Goal: Find specific page/section: Find specific page/section

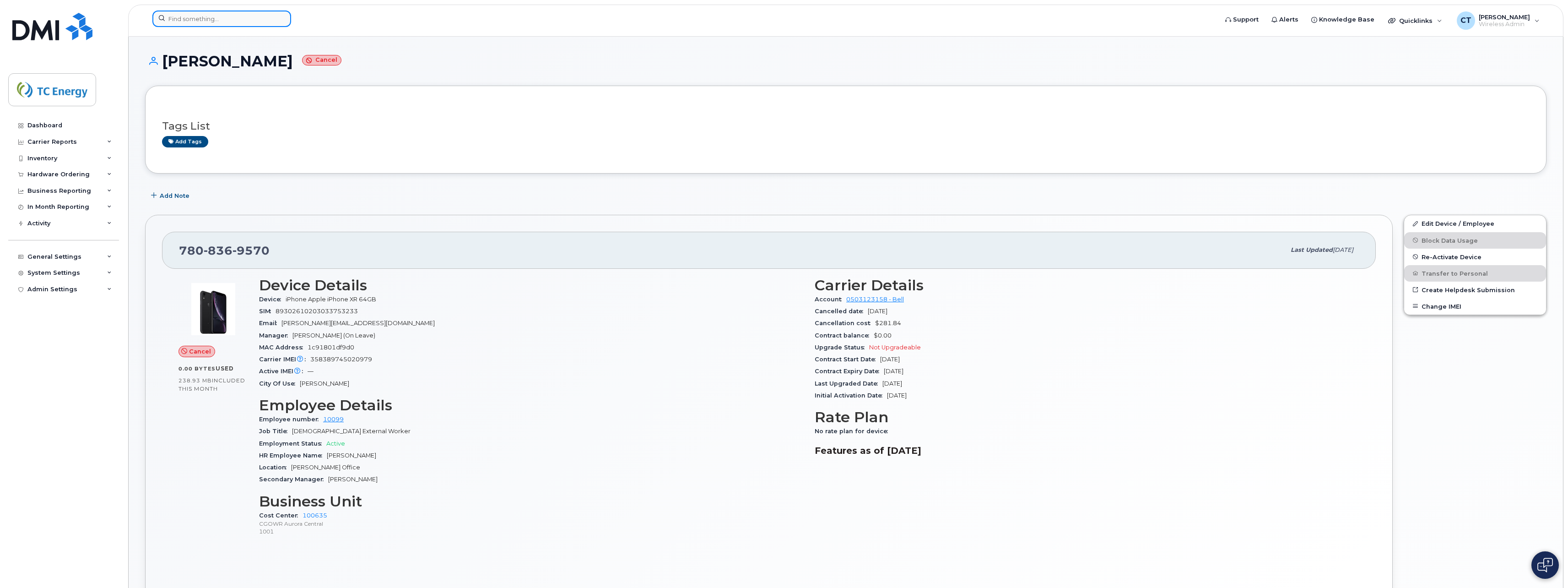
scroll to position [50, 0]
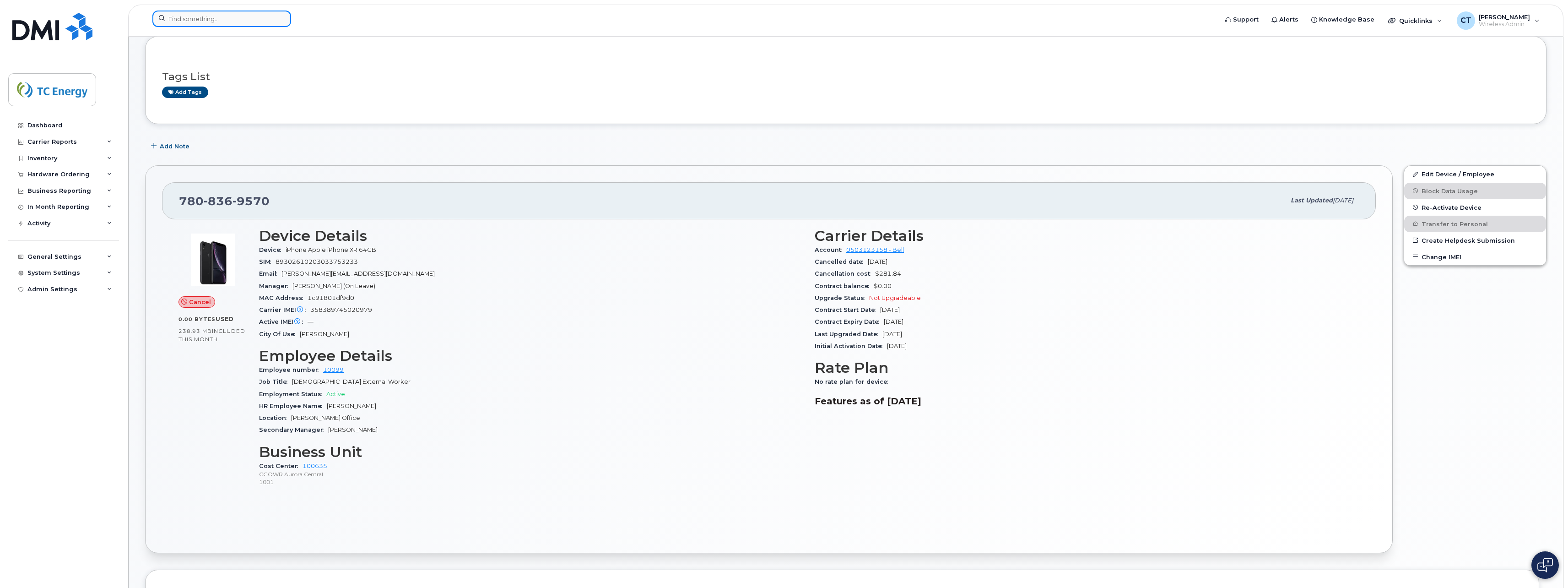
drag, startPoint x: 0, startPoint y: 0, endPoint x: 241, endPoint y: 18, distance: 241.7
click at [238, 18] on input at bounding box center [222, 19] width 139 height 17
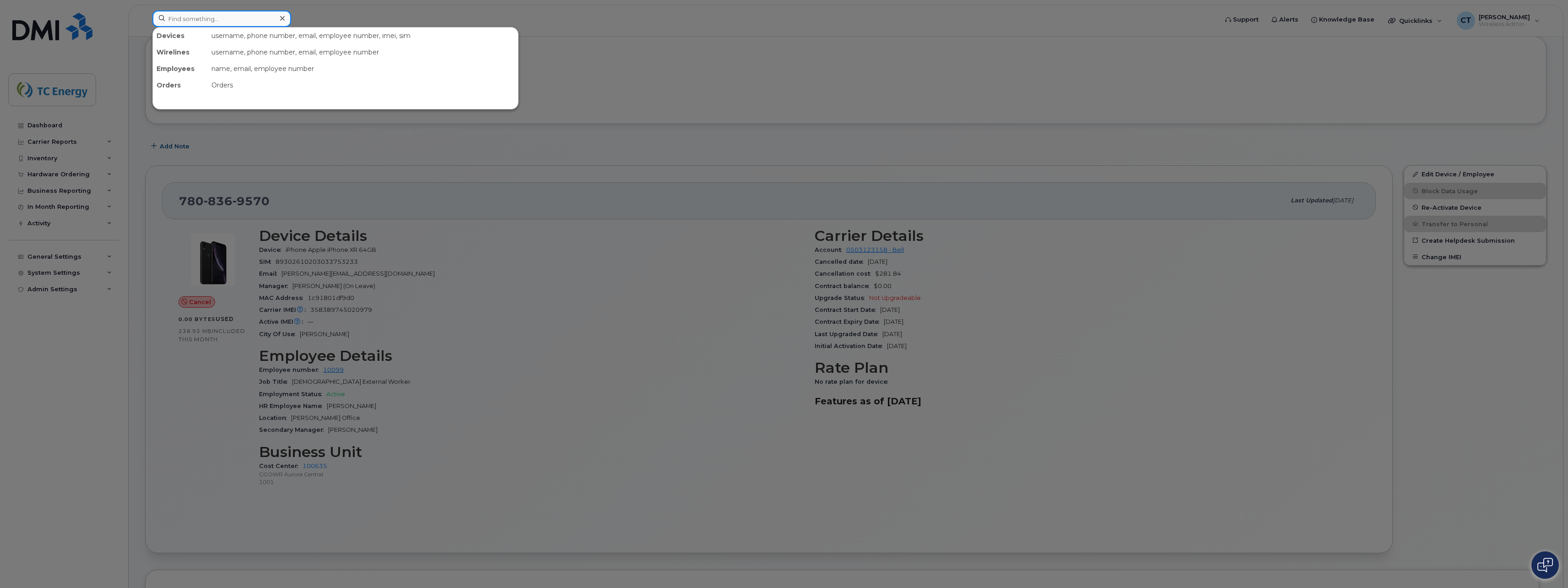
paste input "15873484991"
click at [175, 19] on input "15873484991" at bounding box center [222, 19] width 139 height 17
click at [172, 19] on input "15873484991" at bounding box center [222, 19] width 139 height 17
type input "5873484991"
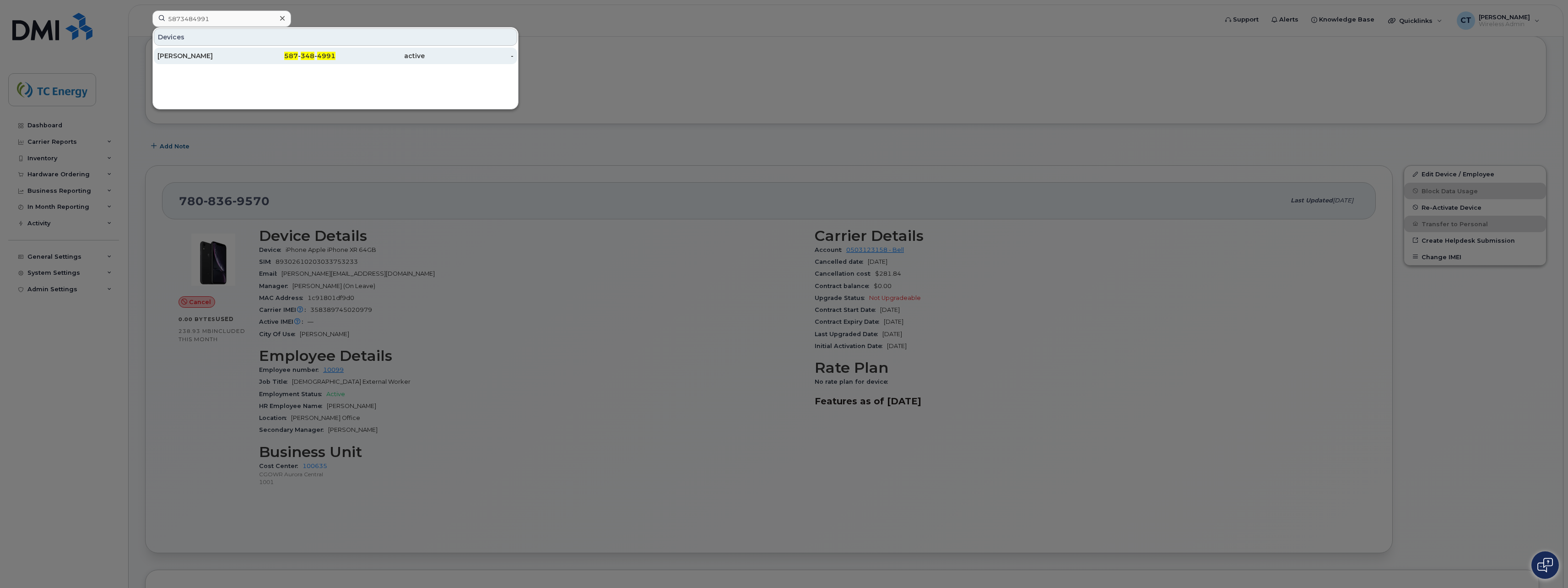
click at [284, 57] on div "587 - 348 - 4991" at bounding box center [291, 56] width 89 height 9
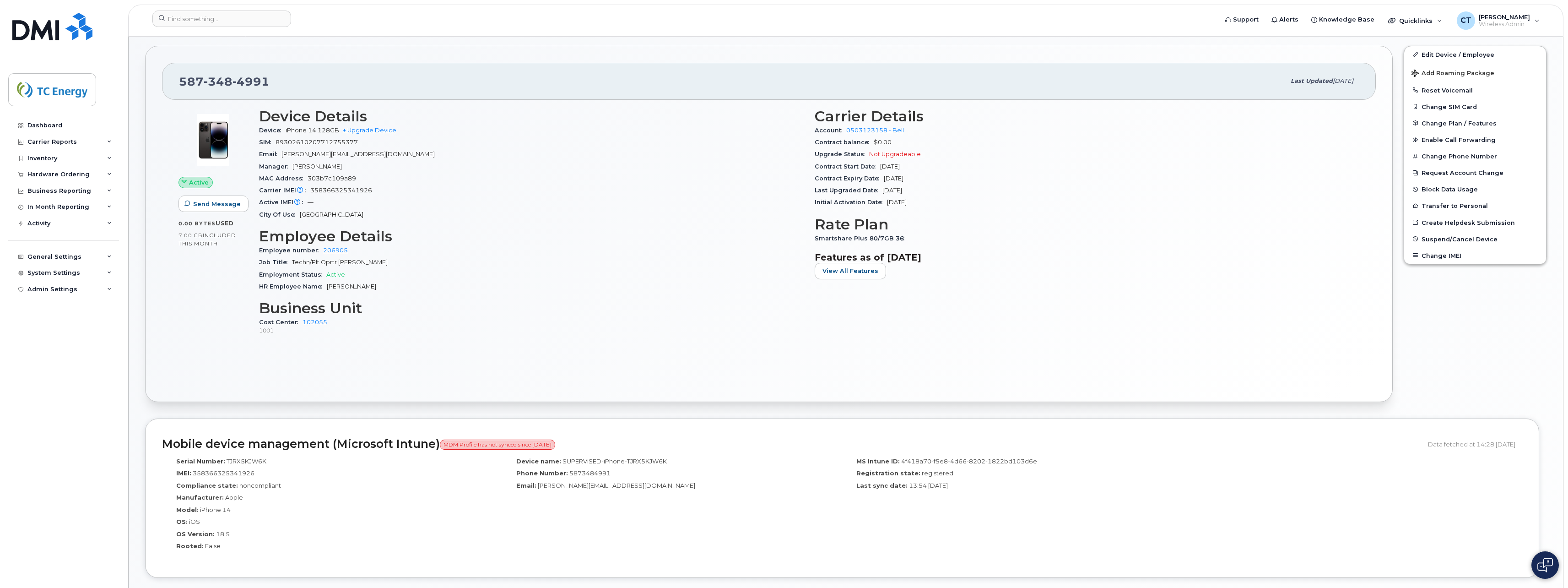
scroll to position [46, 0]
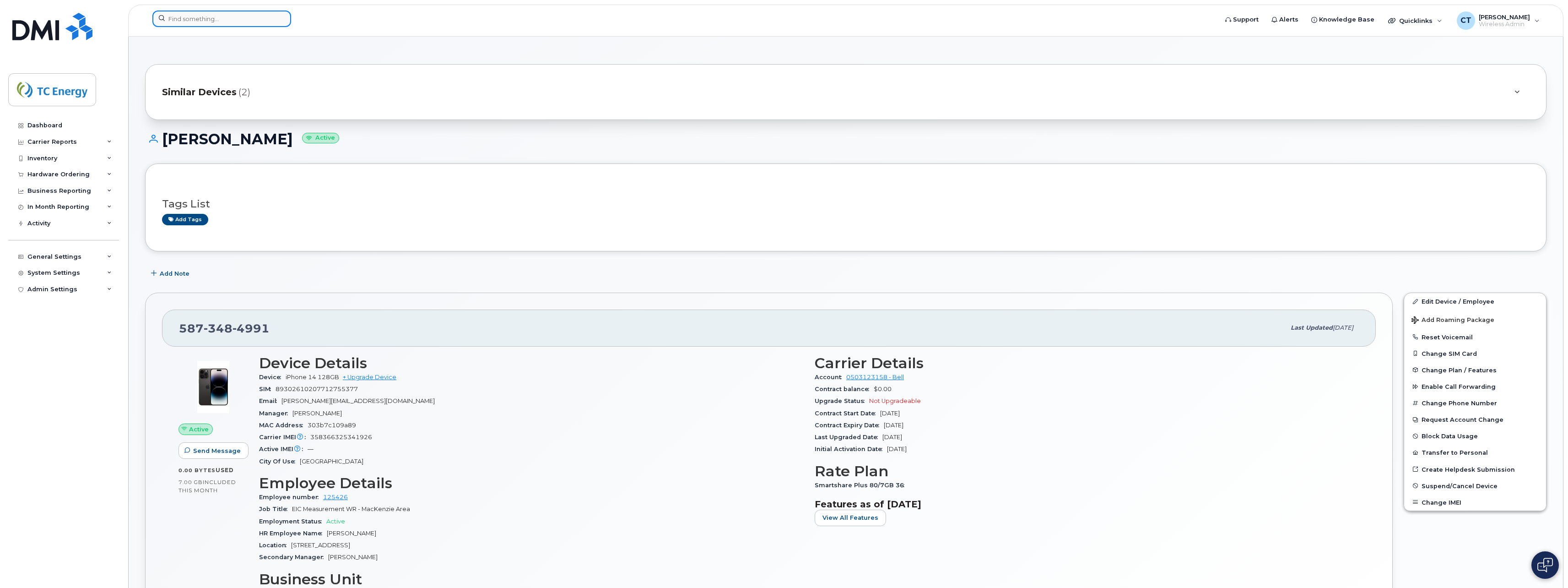
click at [219, 18] on input at bounding box center [222, 19] width 139 height 17
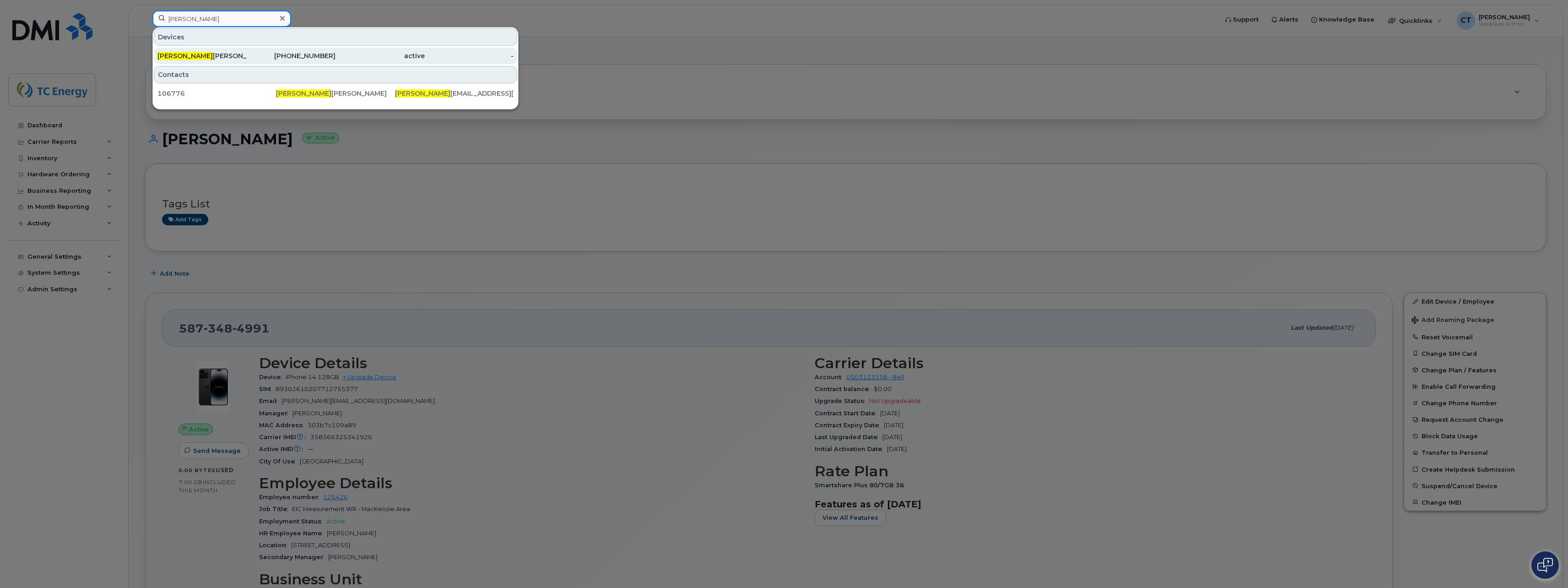
type input "[PERSON_NAME]"
click at [425, 62] on div "active" at bounding box center [469, 56] width 89 height 17
